Goal: Task Accomplishment & Management: Manage account settings

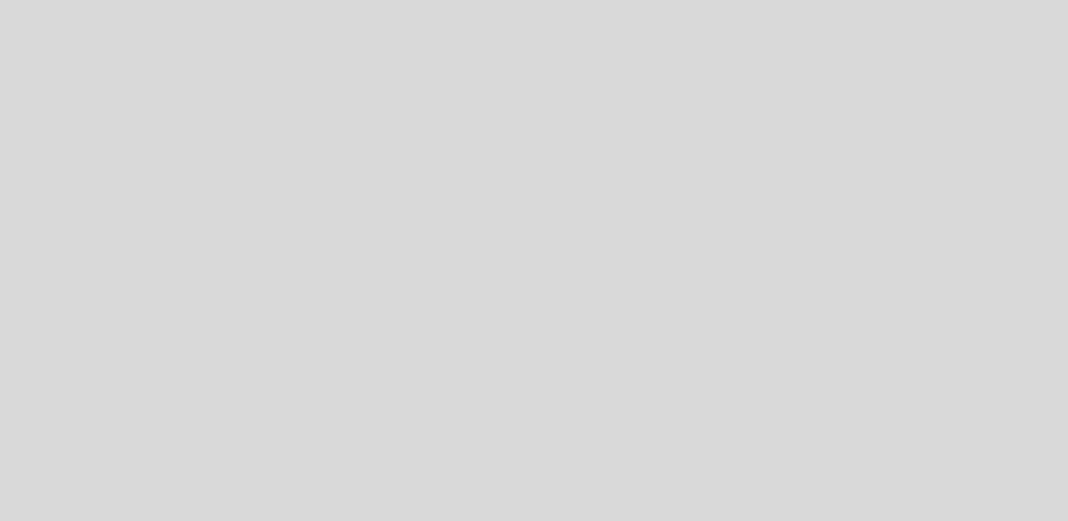
select select "es"
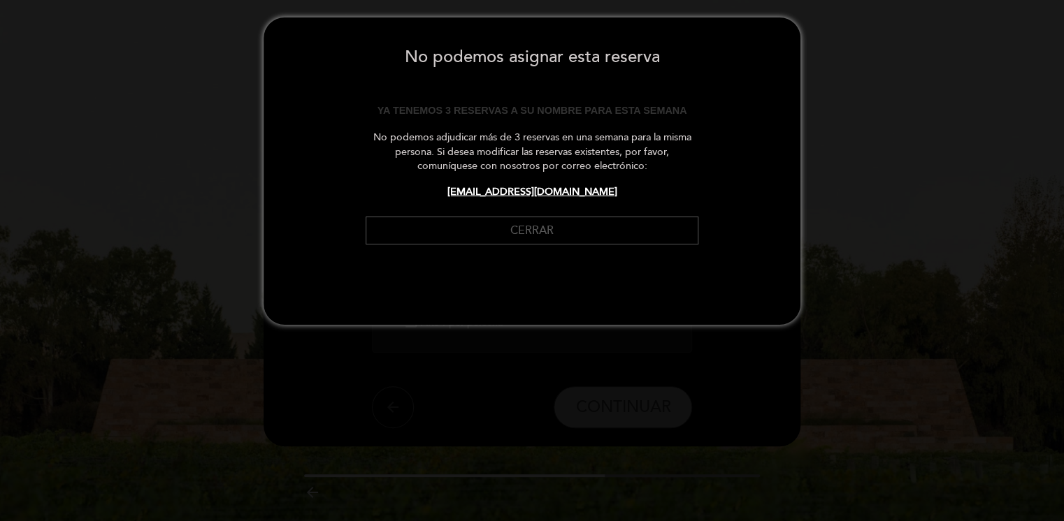
click at [515, 231] on button "Cerrar" at bounding box center [532, 231] width 333 height 29
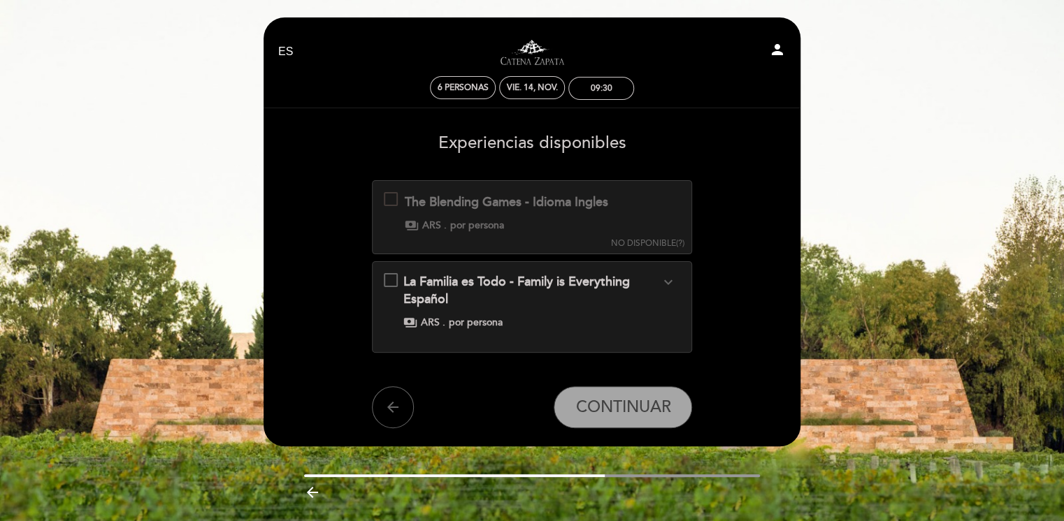
click at [668, 280] on icon "expand_more" at bounding box center [667, 282] width 17 height 17
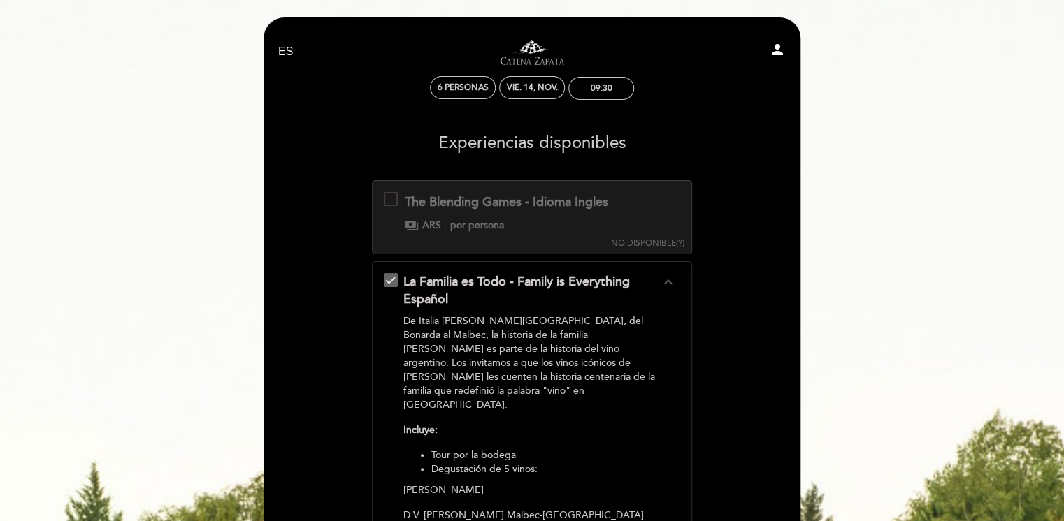
click at [775, 49] on icon "person" at bounding box center [777, 49] width 17 height 17
select select "es"
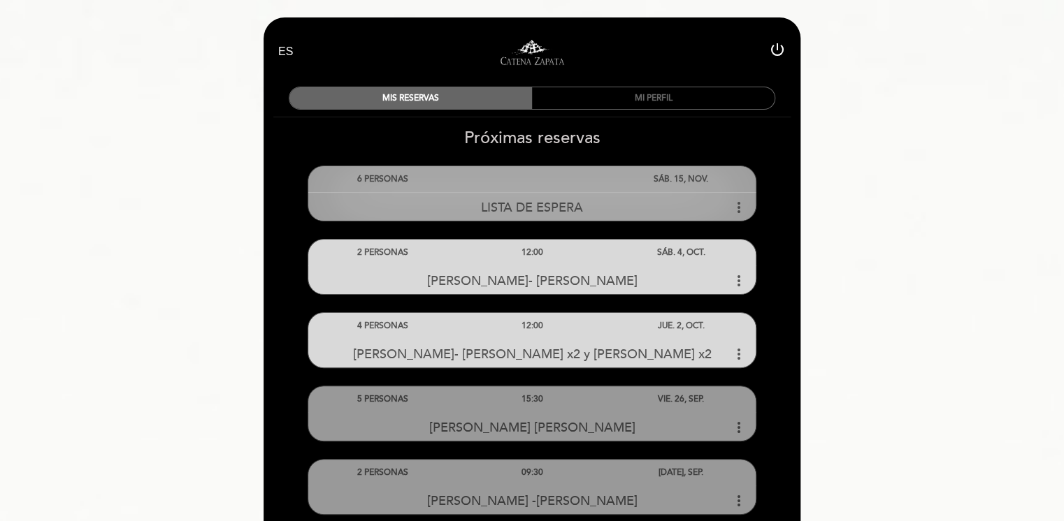
click at [572, 194] on div "LISTA DE ESPERA more_vert" at bounding box center [531, 207] width 447 height 30
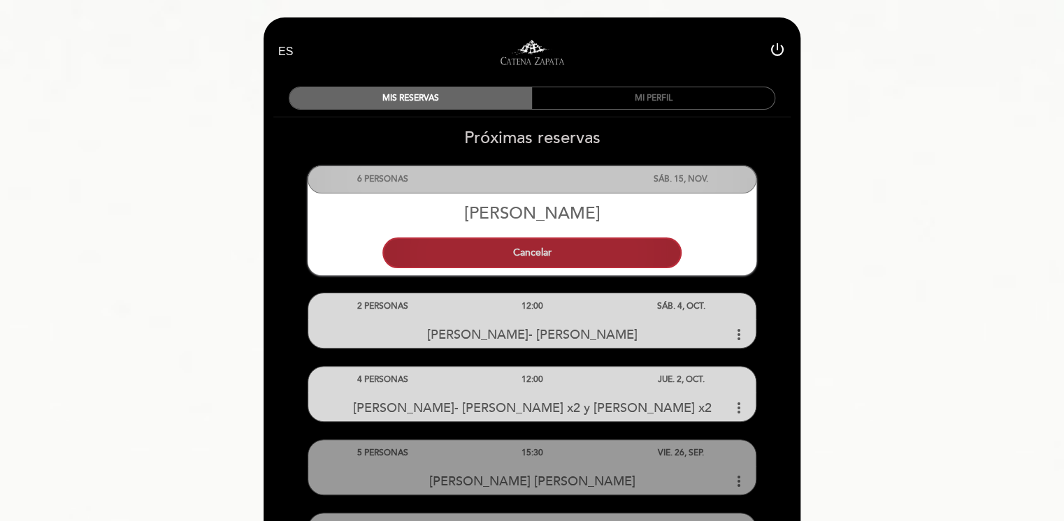
click at [587, 260] on button "Cancelar" at bounding box center [531, 253] width 299 height 31
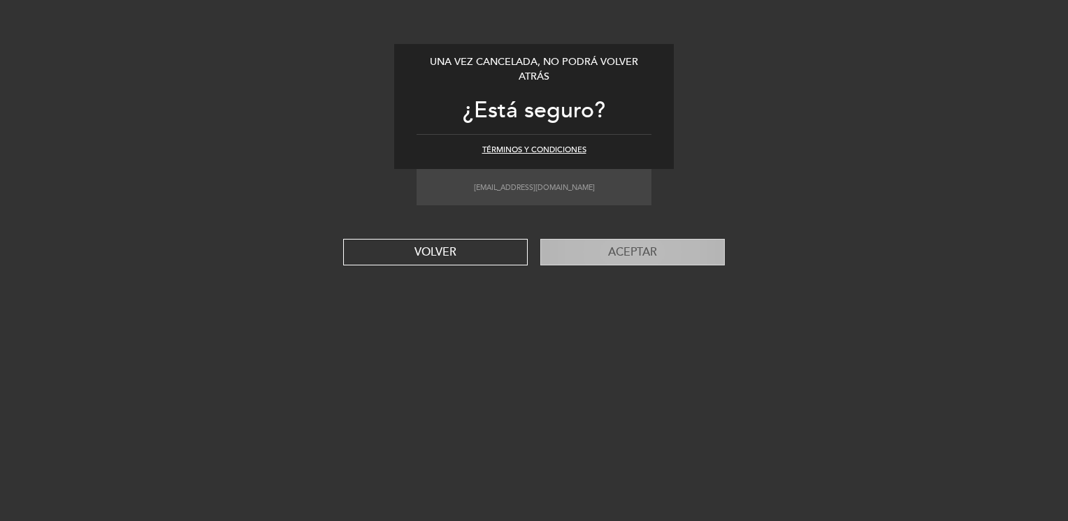
click at [578, 259] on button "Aceptar" at bounding box center [632, 252] width 185 height 27
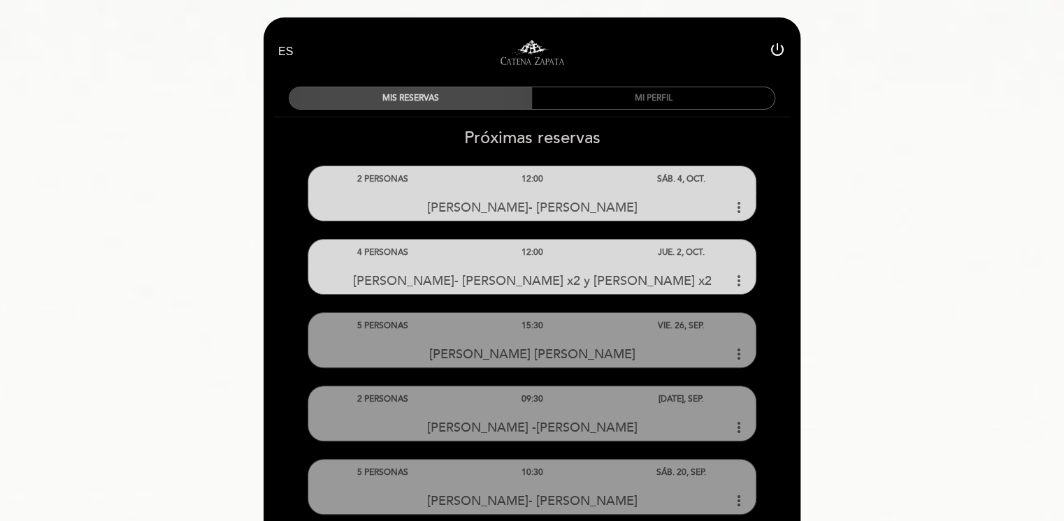
click at [442, 96] on div "MIS RESERVAS" at bounding box center [410, 98] width 243 height 22
click at [534, 38] on link "Visitas y degustaciones en La Pirámide" at bounding box center [532, 52] width 175 height 38
